Goal: Task Accomplishment & Management: Manage account settings

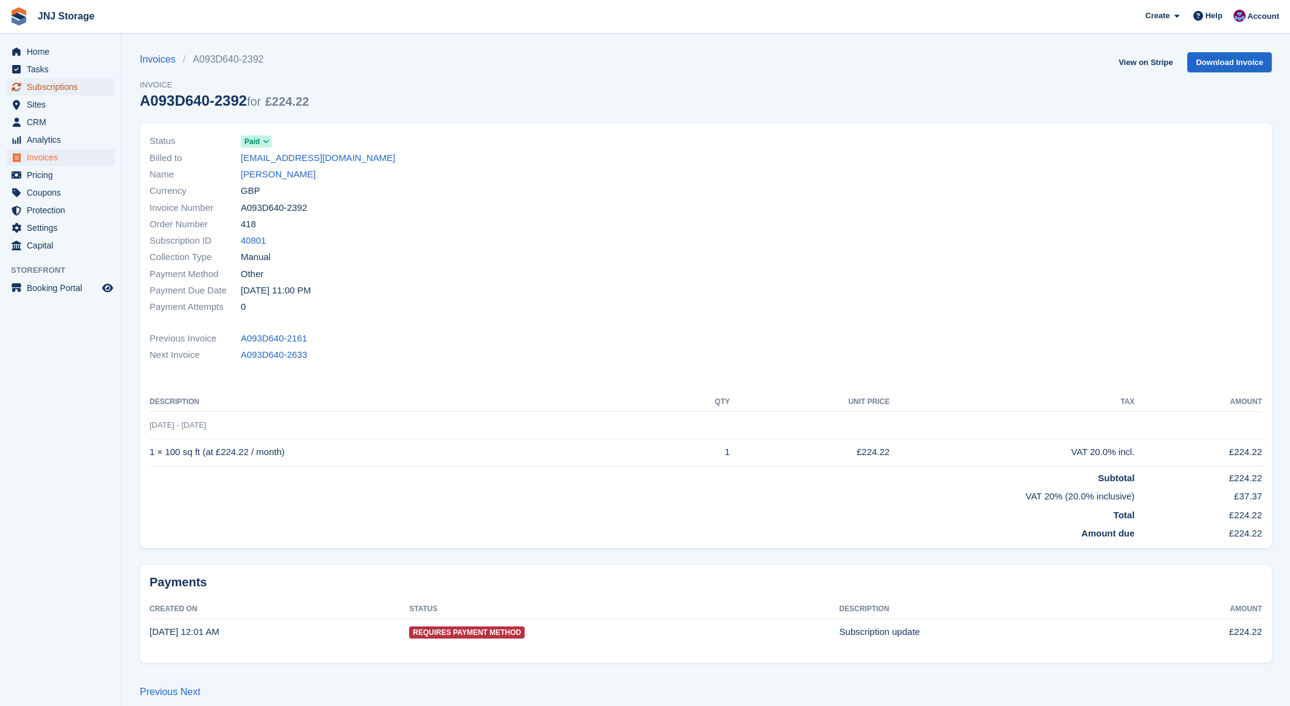
click at [50, 92] on span "Subscriptions" at bounding box center [63, 86] width 73 height 17
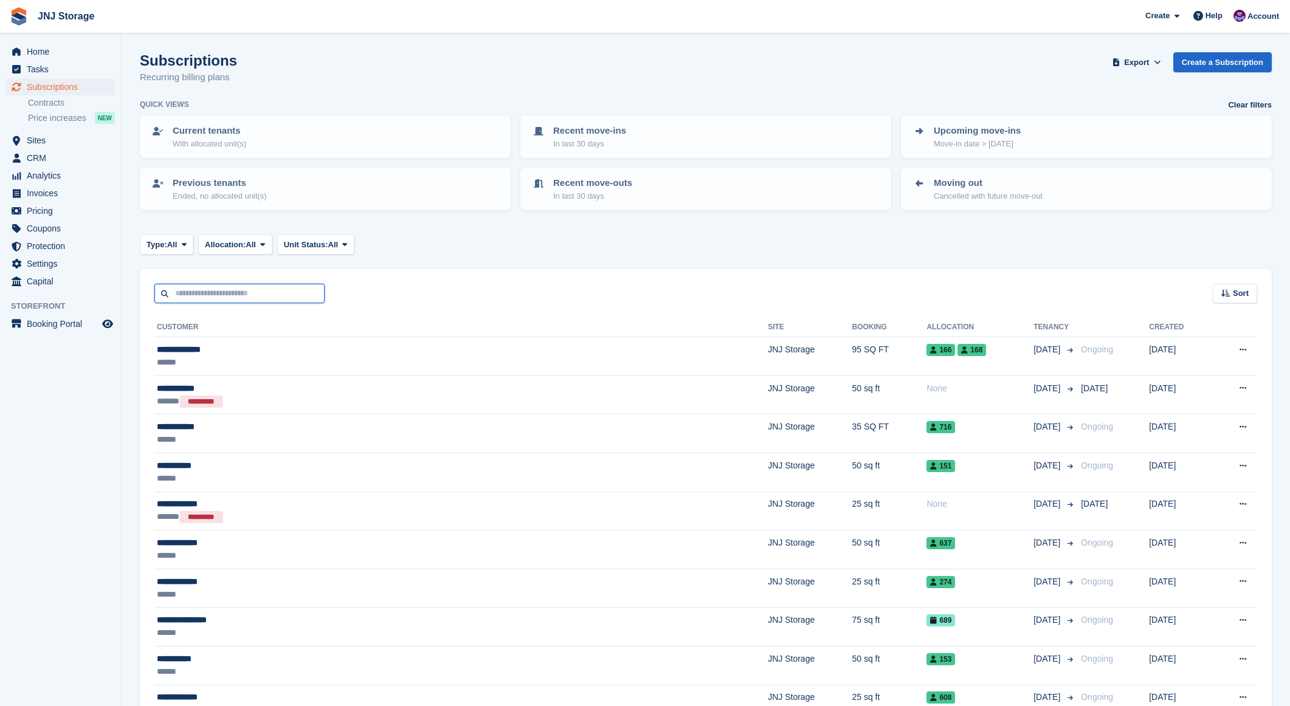
drag, startPoint x: 231, startPoint y: 293, endPoint x: 242, endPoint y: 291, distance: 11.2
click at [232, 293] on input "text" at bounding box center [239, 294] width 170 height 20
type input "*******"
